Goal: Browse casually: Explore the website without a specific task or goal

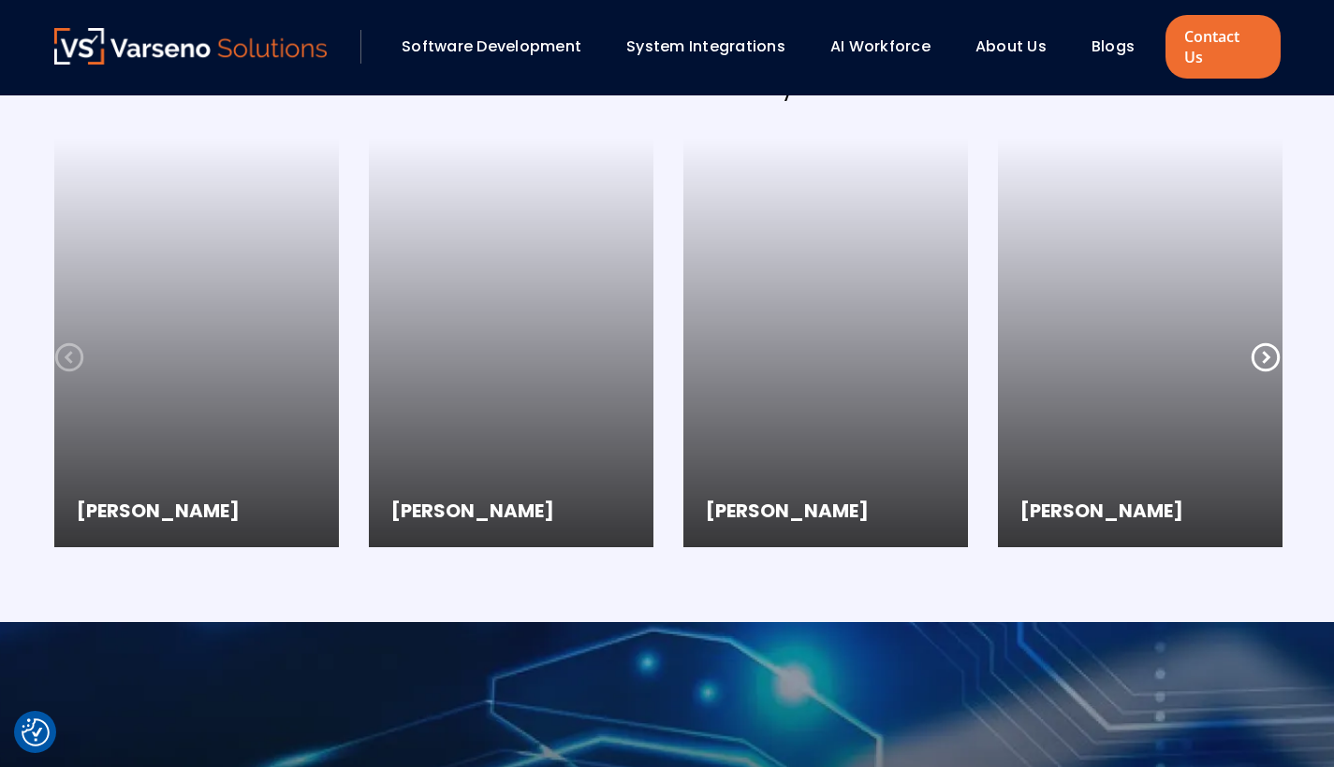
scroll to position [5037, 0]
click at [1267, 355] on icon at bounding box center [1264, 357] width 28 height 28
checkbox input "true"
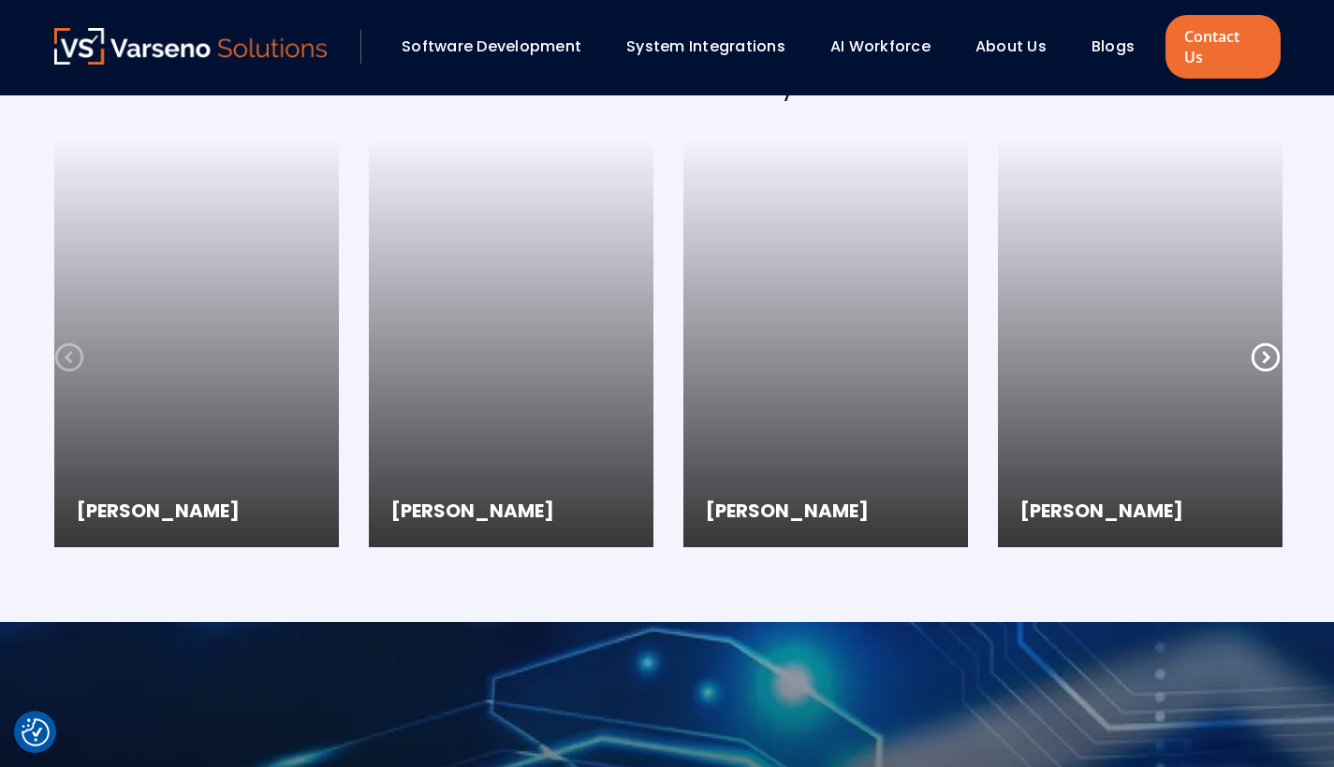
checkbox input "true"
click at [1267, 355] on icon at bounding box center [1264, 357] width 28 height 28
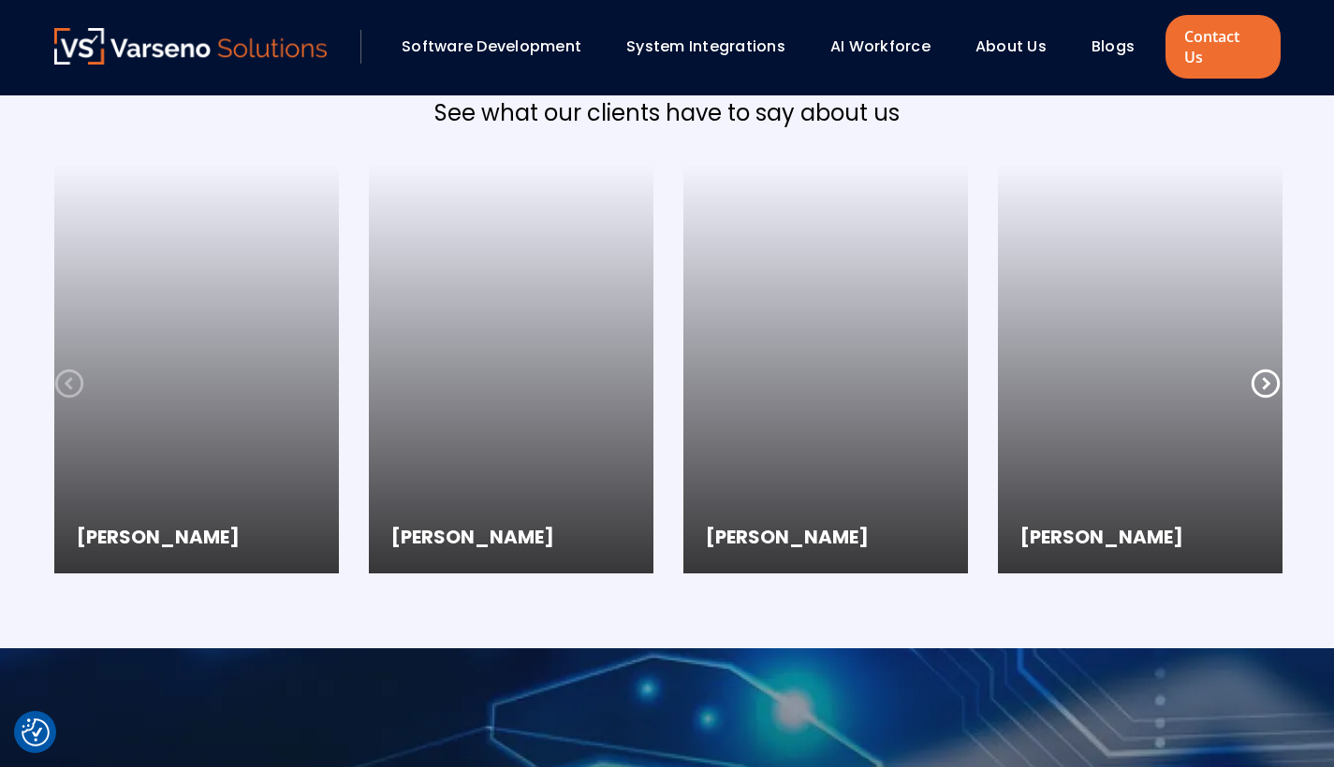
scroll to position [5010, 0]
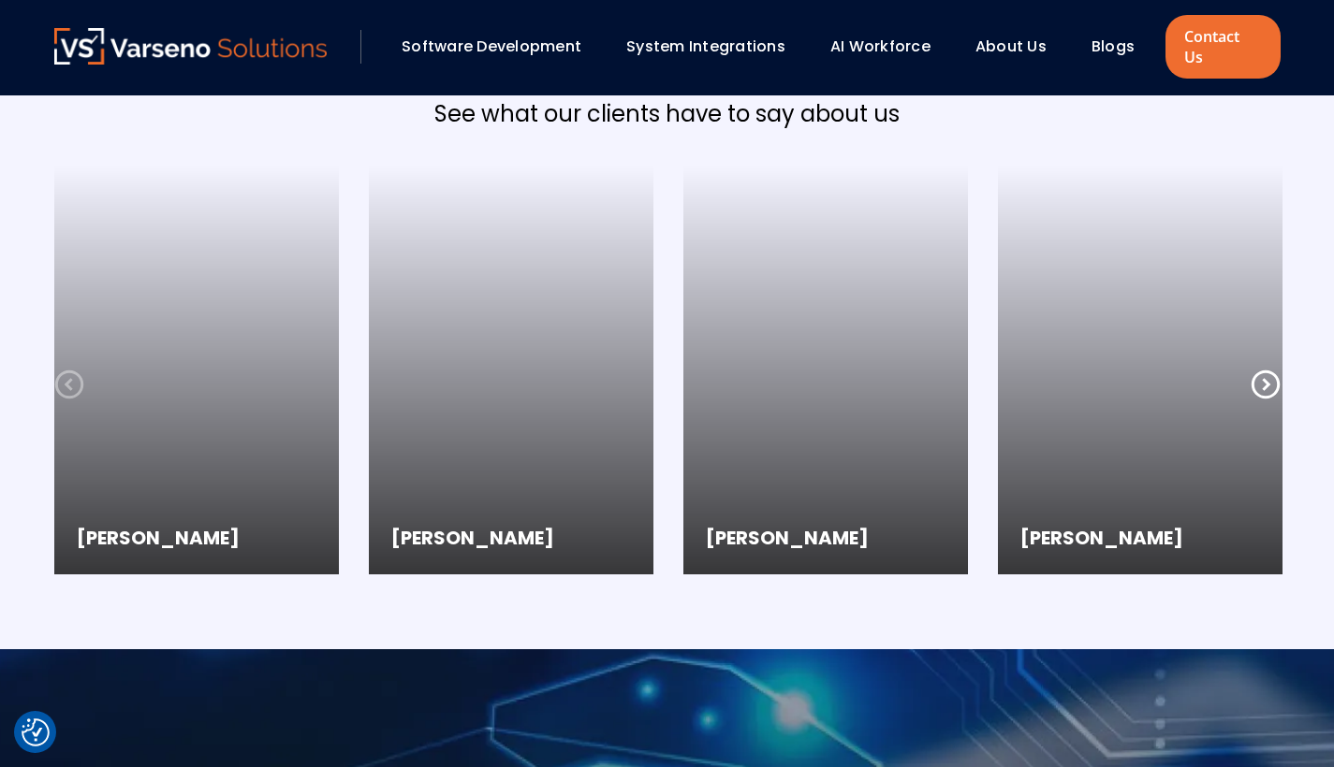
click at [1265, 385] on icon at bounding box center [1264, 385] width 28 height 28
click at [65, 382] on icon at bounding box center [69, 385] width 30 height 30
click at [545, 1] on div "Software Development System Integrations AI Workforce About Us" at bounding box center [667, 47] width 1334 height 95
